Goal: Contribute content: Add original content to the website for others to see

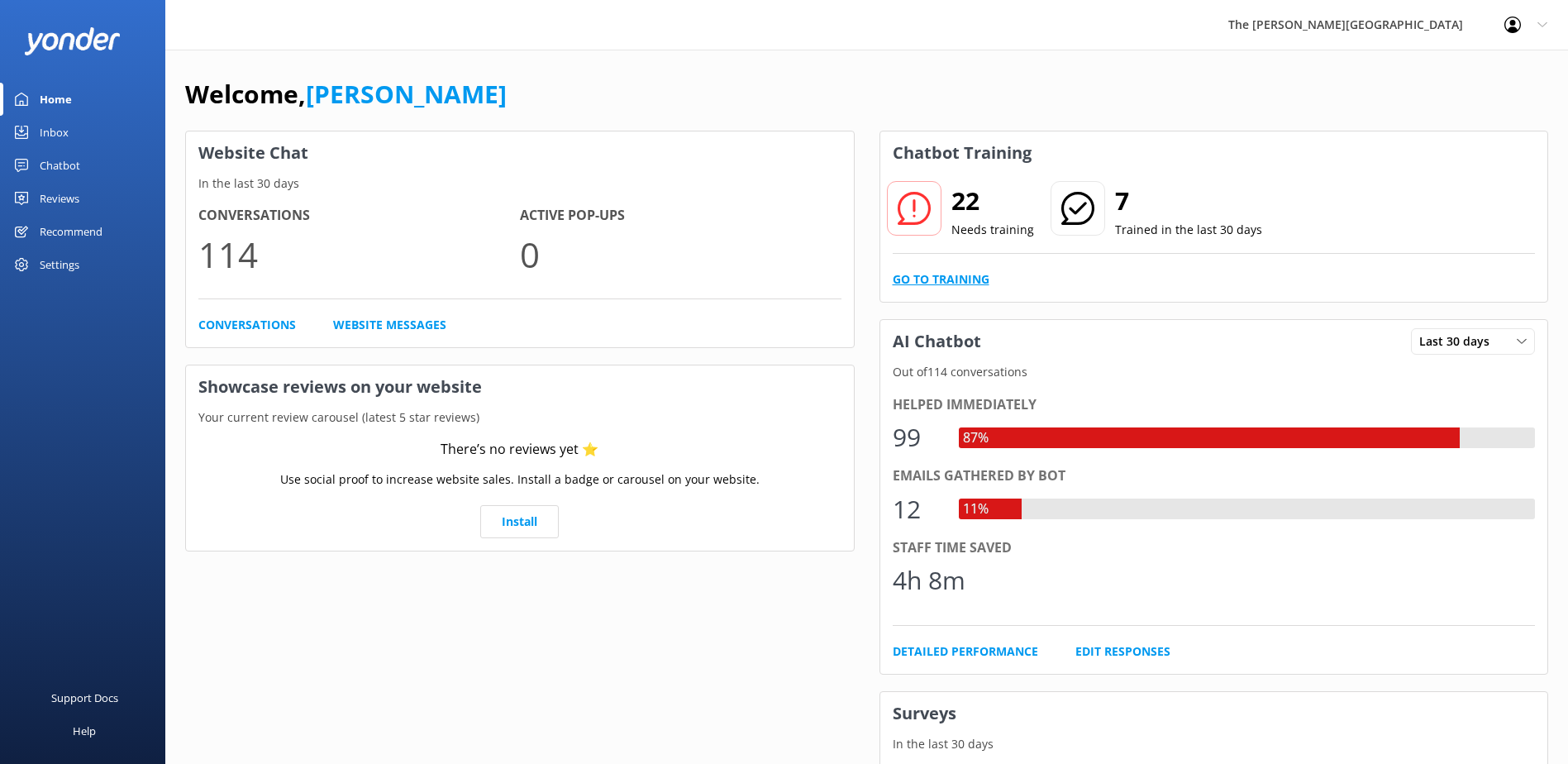
click at [927, 287] on link "Go to Training" at bounding box center [941, 279] width 97 height 18
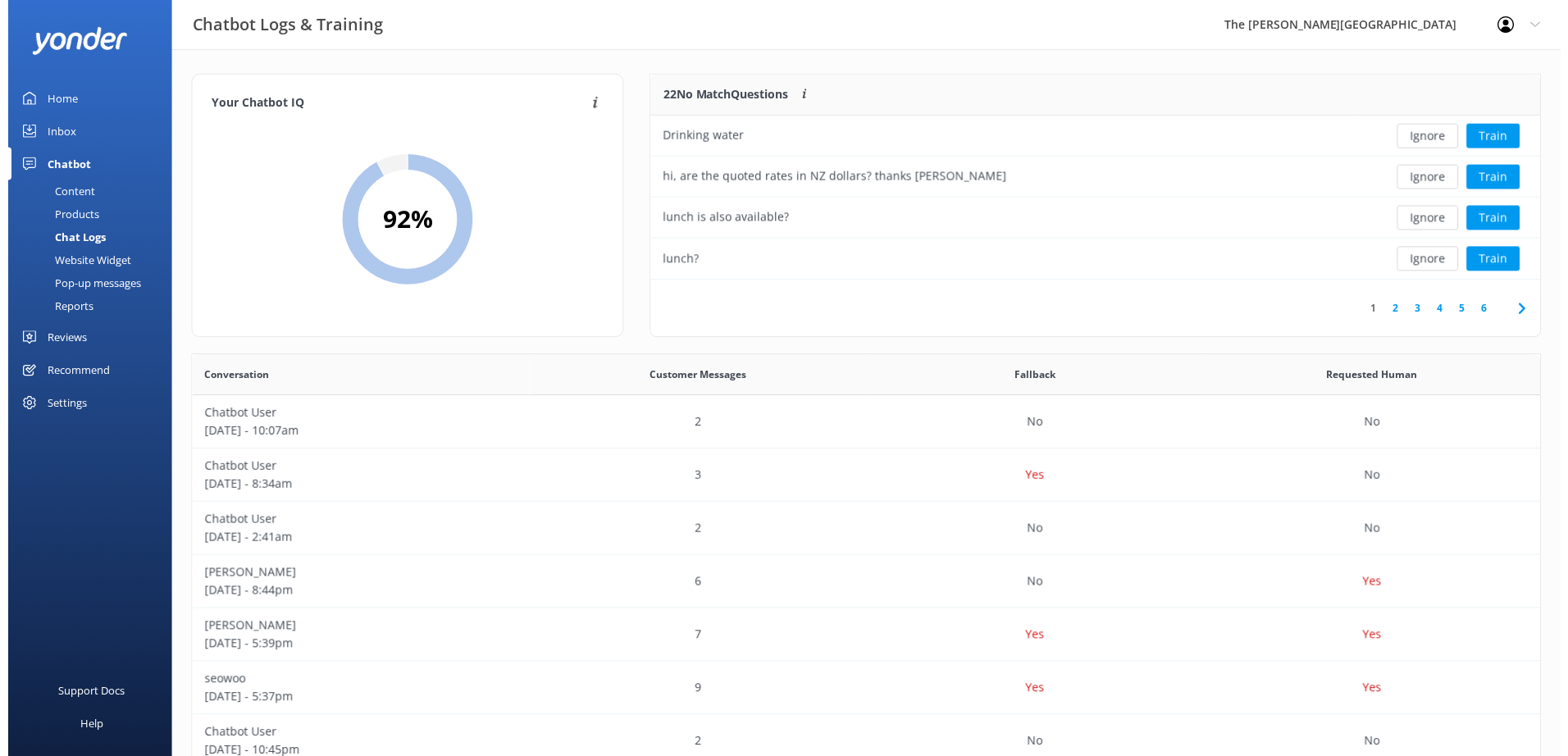
scroll to position [193, 879]
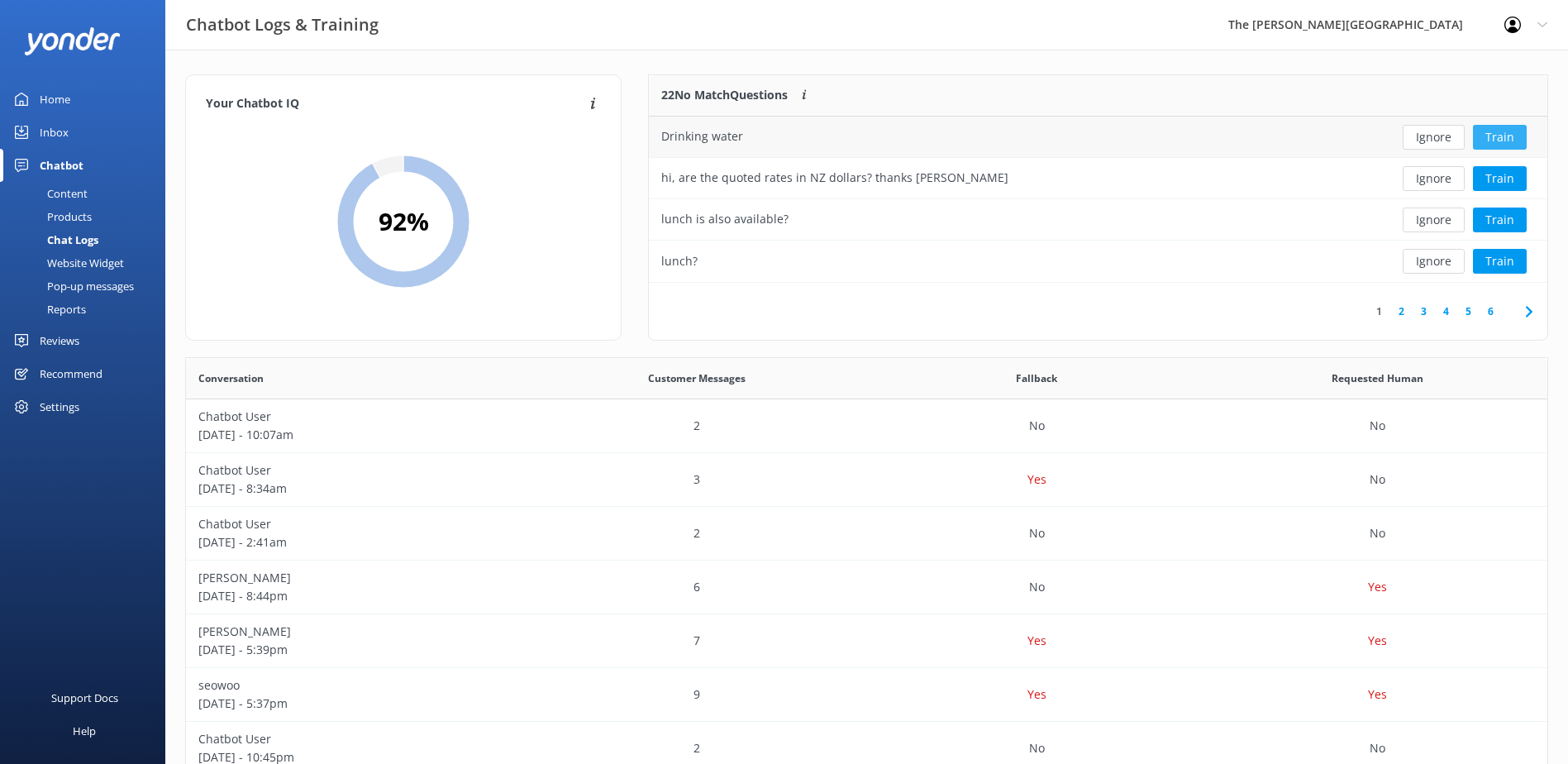
click at [1503, 138] on button "Train" at bounding box center [1500, 138] width 54 height 25
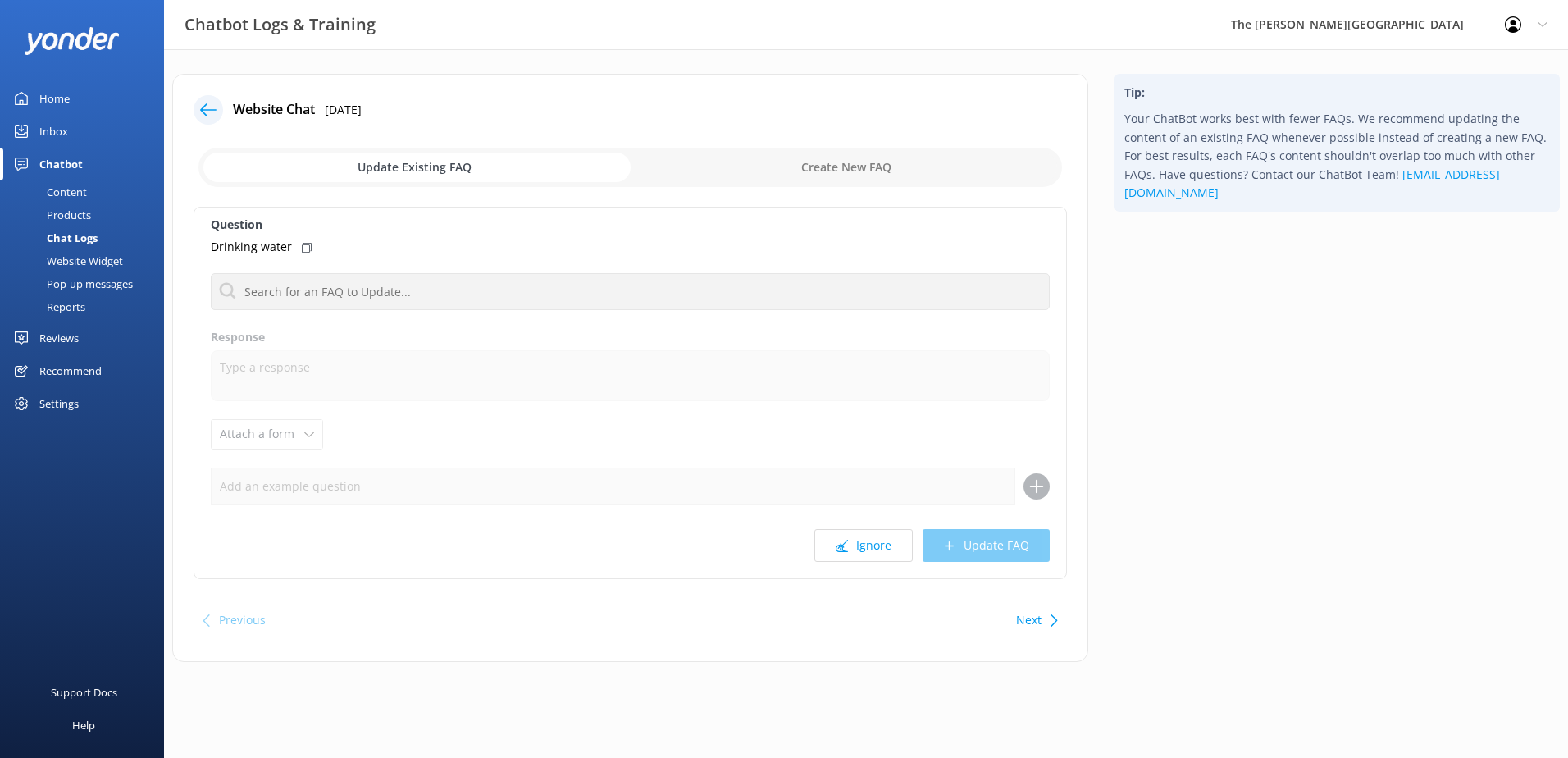
click at [867, 162] on input "checkbox" at bounding box center [630, 167] width 863 height 39
checkbox input "true"
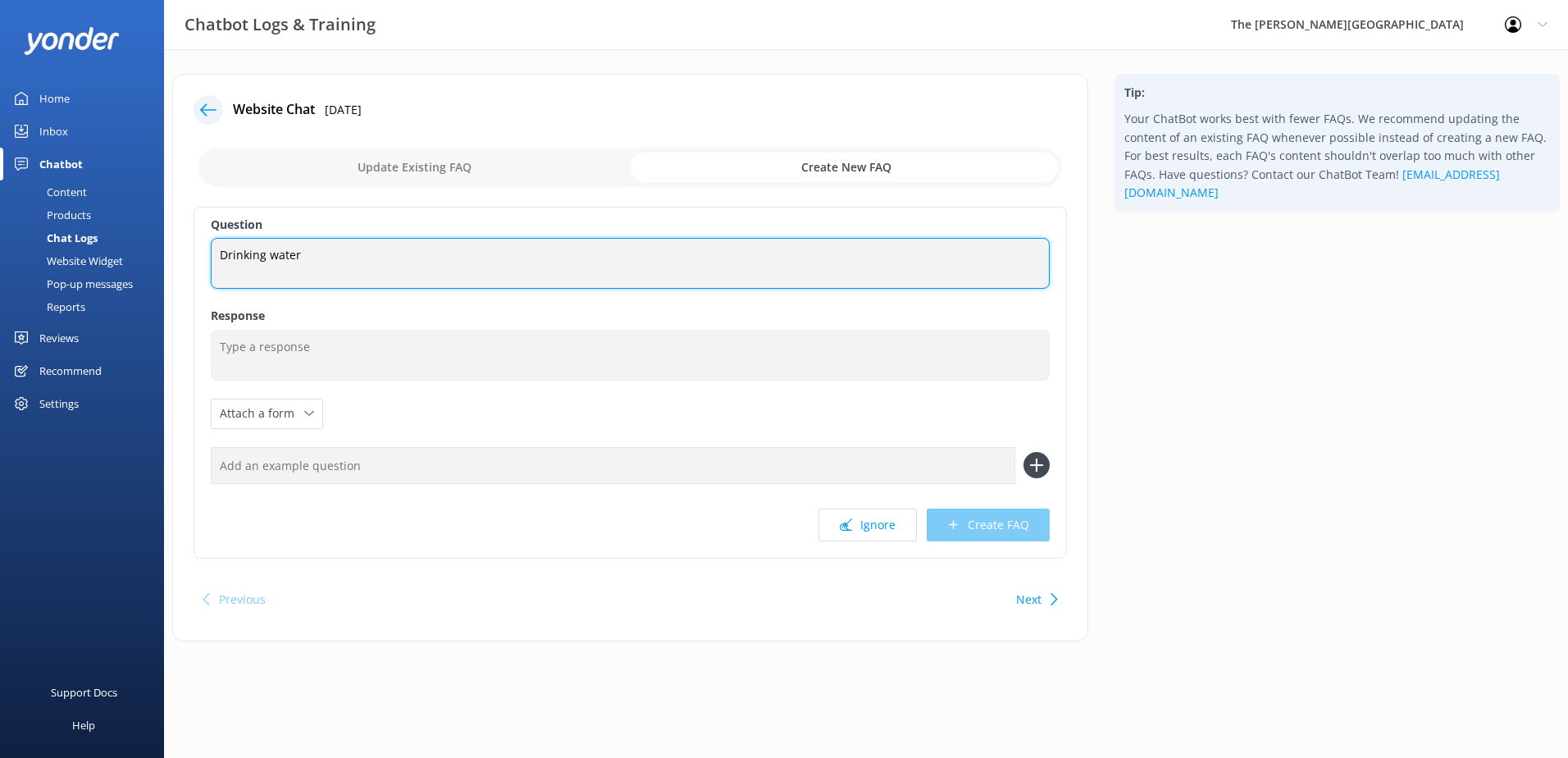
click at [432, 245] on textarea "Drinking water" at bounding box center [630, 263] width 839 height 51
drag, startPoint x: 432, startPoint y: 245, endPoint x: -108, endPoint y: 220, distance: 540.6
click at [0, 220] on html "Chatbot Logs & Training The [PERSON_NAME] Hotel Profile Settings Logout Home In…" at bounding box center [784, 379] width 1568 height 758
type textarea "Can you drink the water from the tap?"
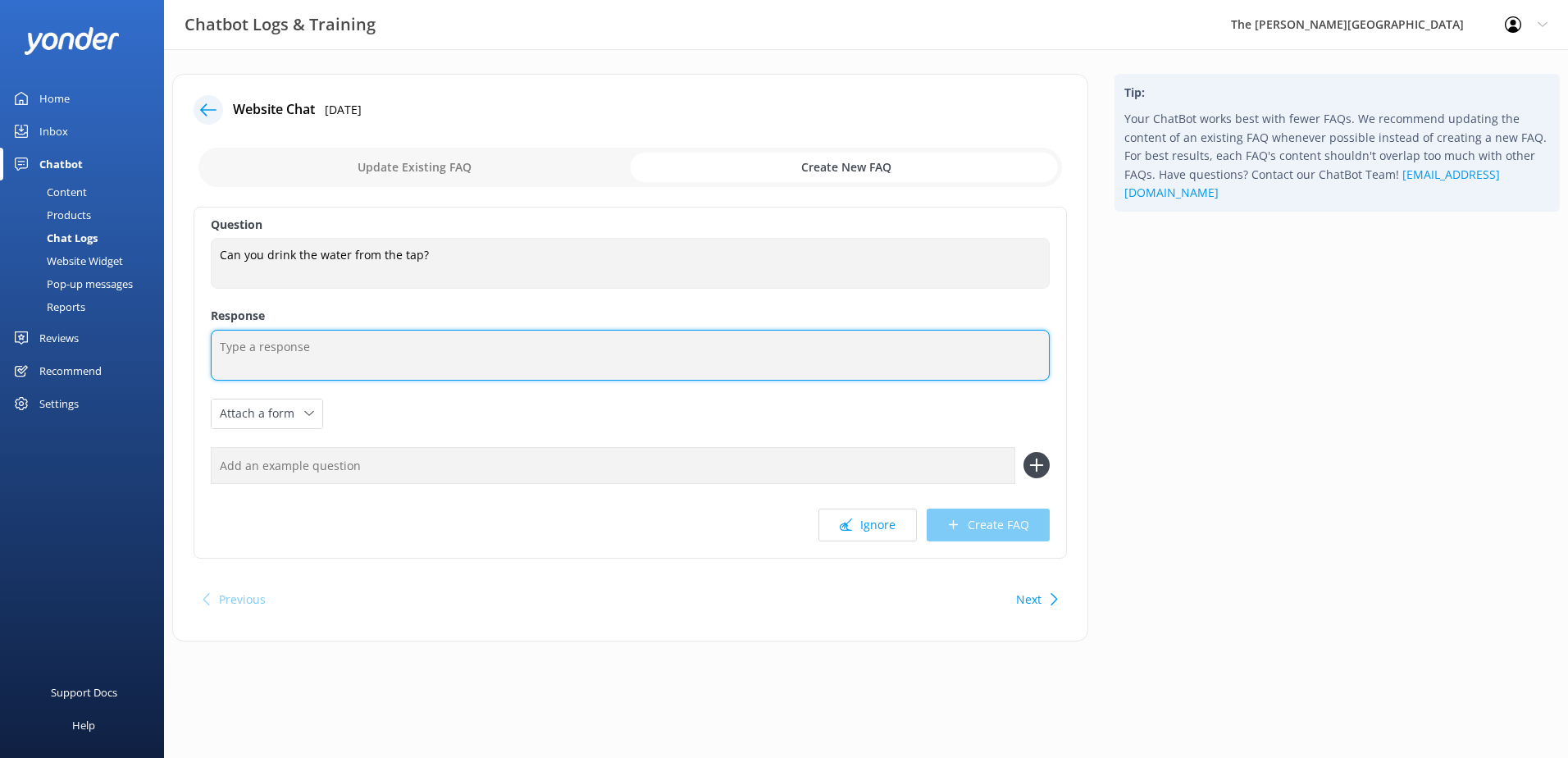
click at [311, 335] on textarea at bounding box center [630, 355] width 839 height 51
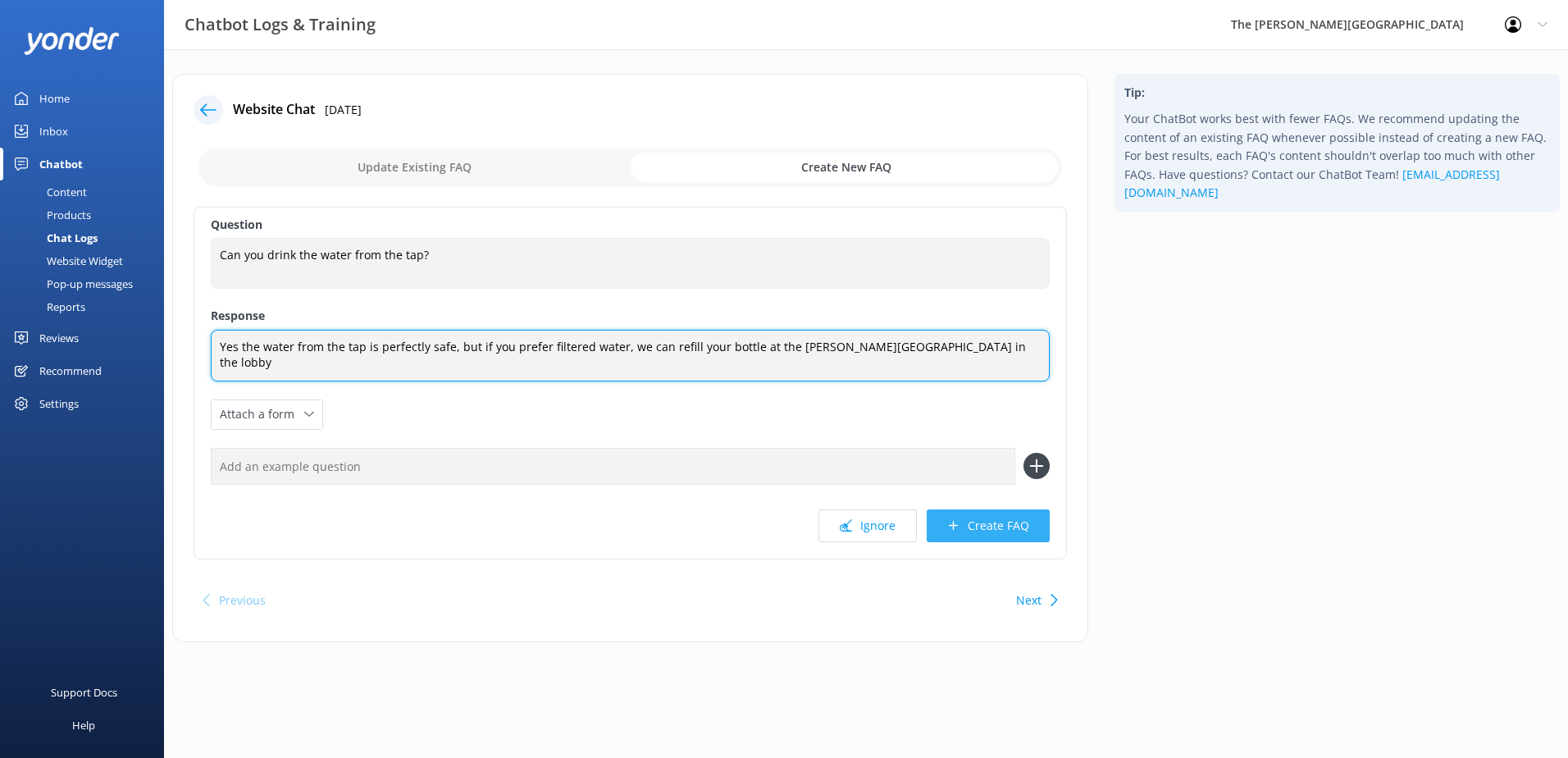
type textarea "Yes the water from the tap is perfectly safe, but if you prefer filtered water,…"
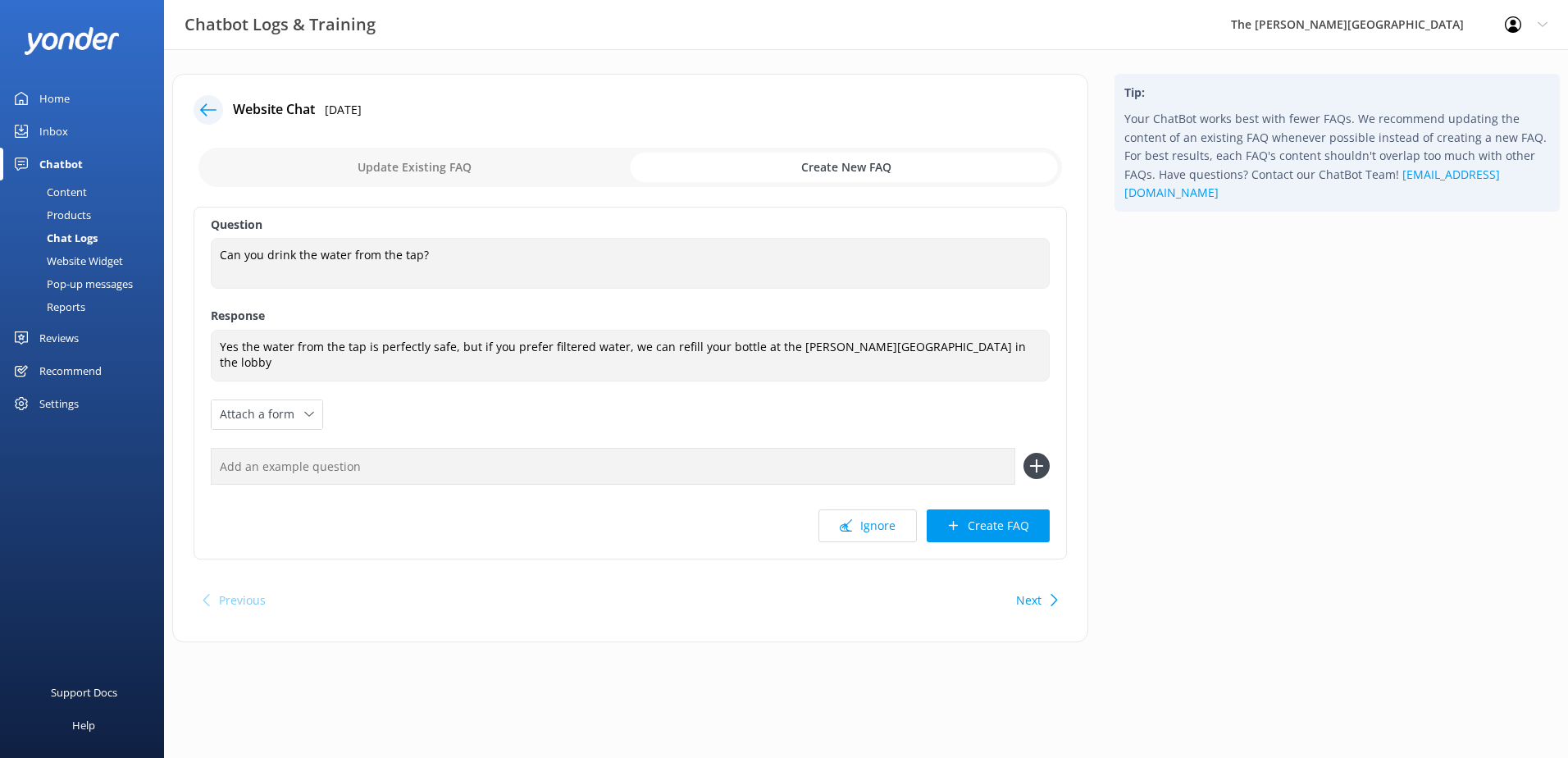
click at [998, 515] on button "Create FAQ" at bounding box center [988, 525] width 123 height 33
